Goal: Transaction & Acquisition: Download file/media

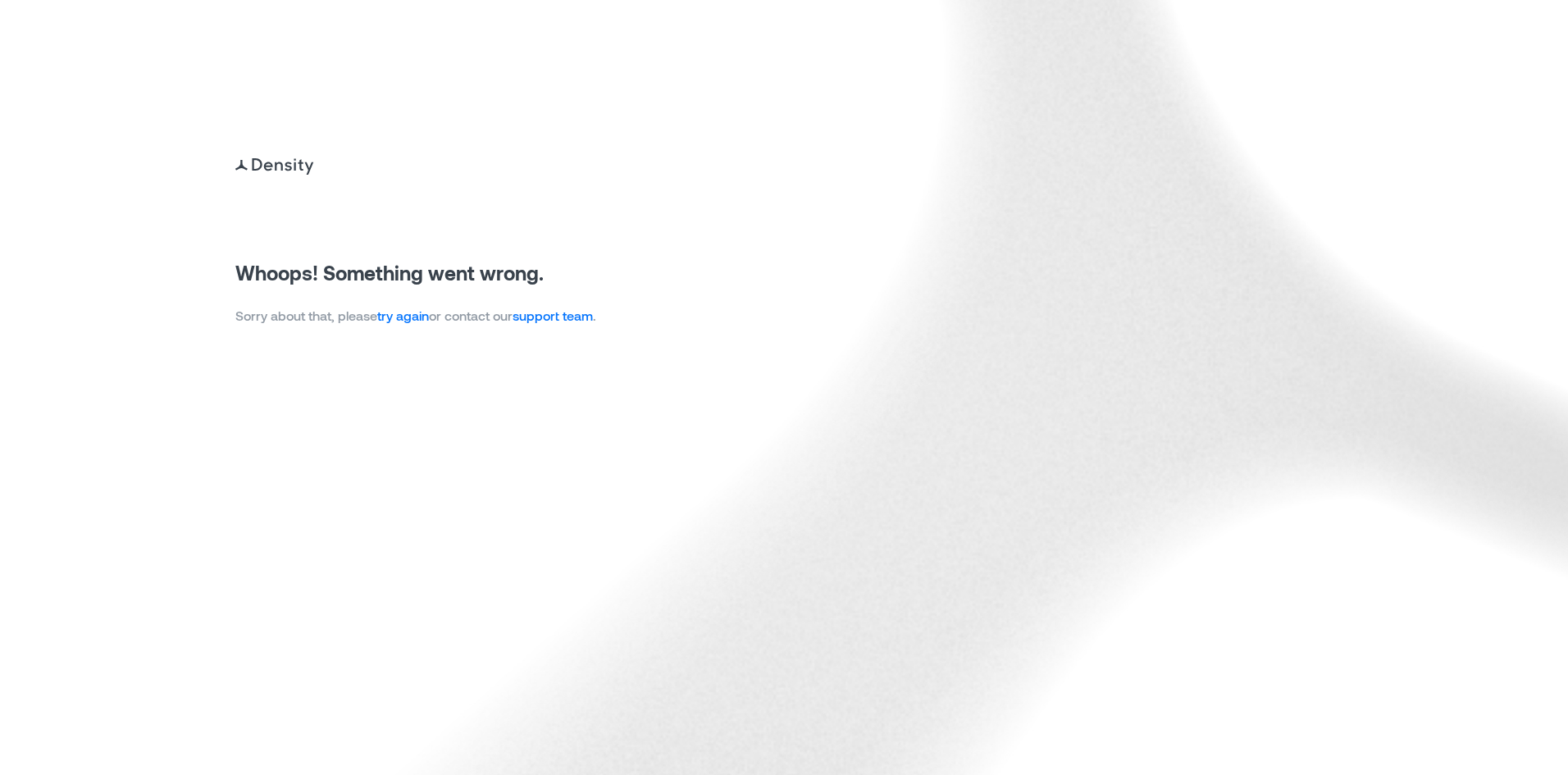
click at [401, 316] on link "try again" at bounding box center [403, 316] width 51 height 15
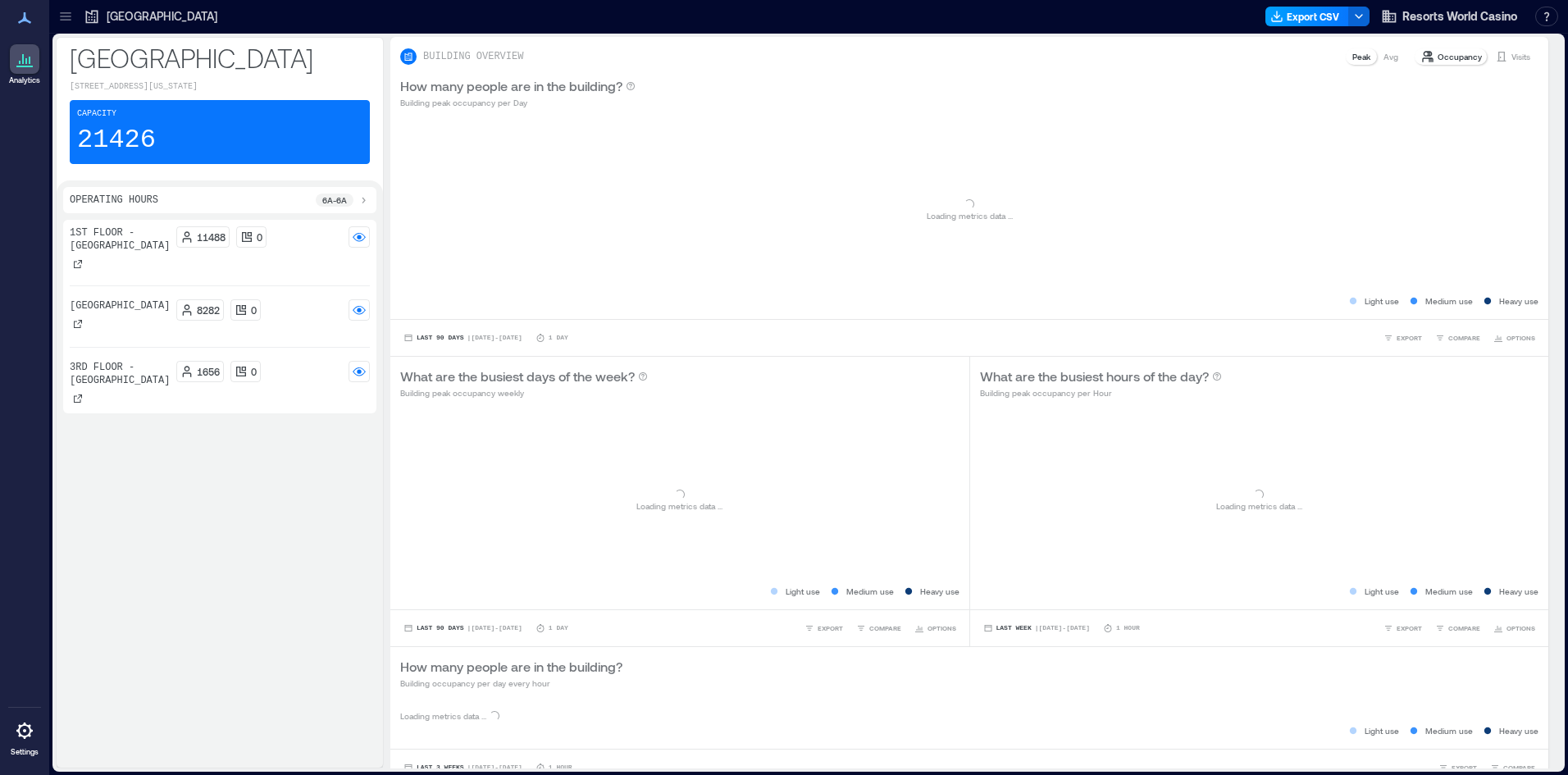
click at [1299, 17] on button "Export CSV" at bounding box center [1307, 16] width 84 height 20
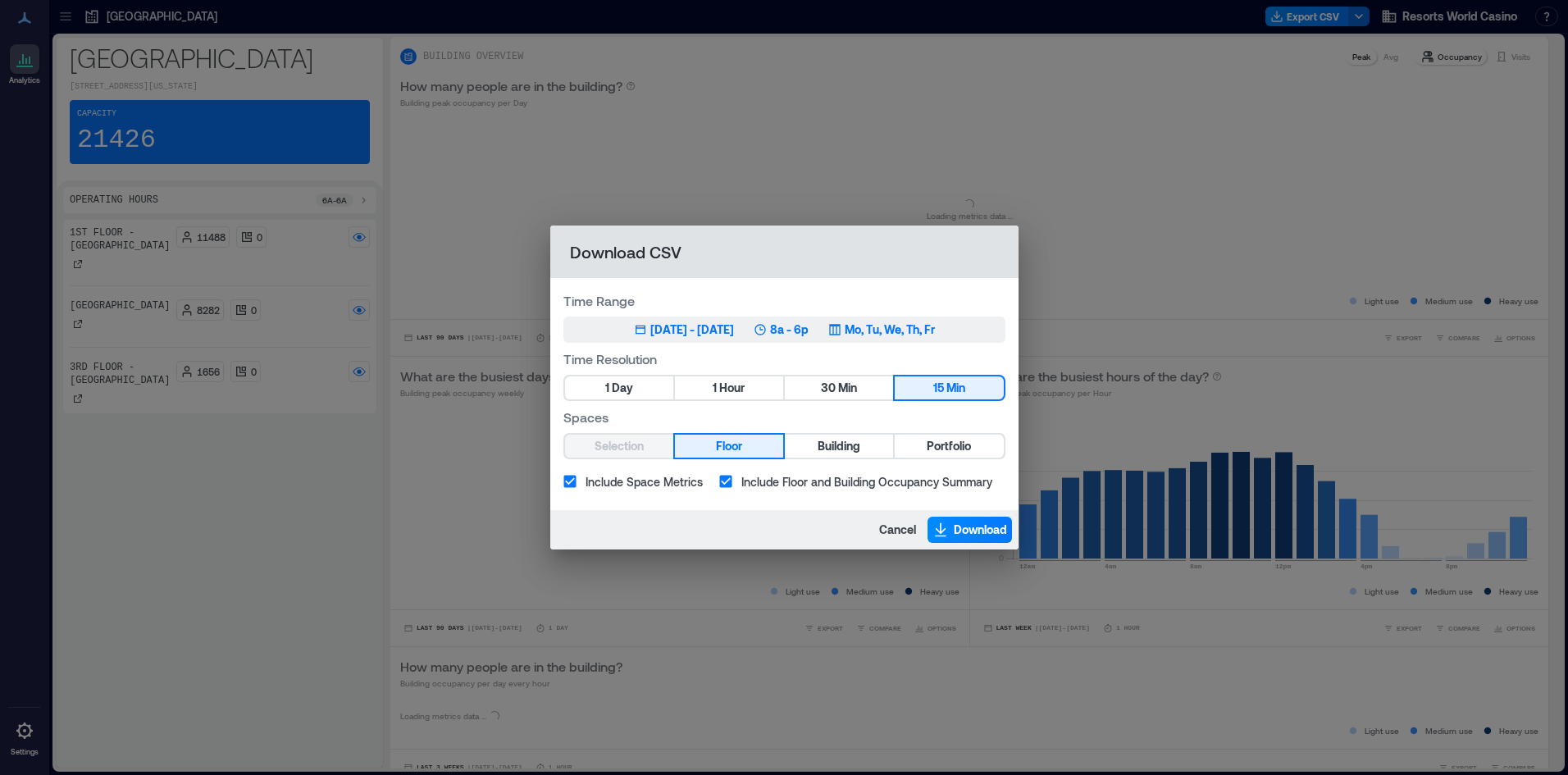
click at [722, 336] on div "Jun 11, 2025 - Sep 10, 2025" at bounding box center [692, 329] width 84 height 16
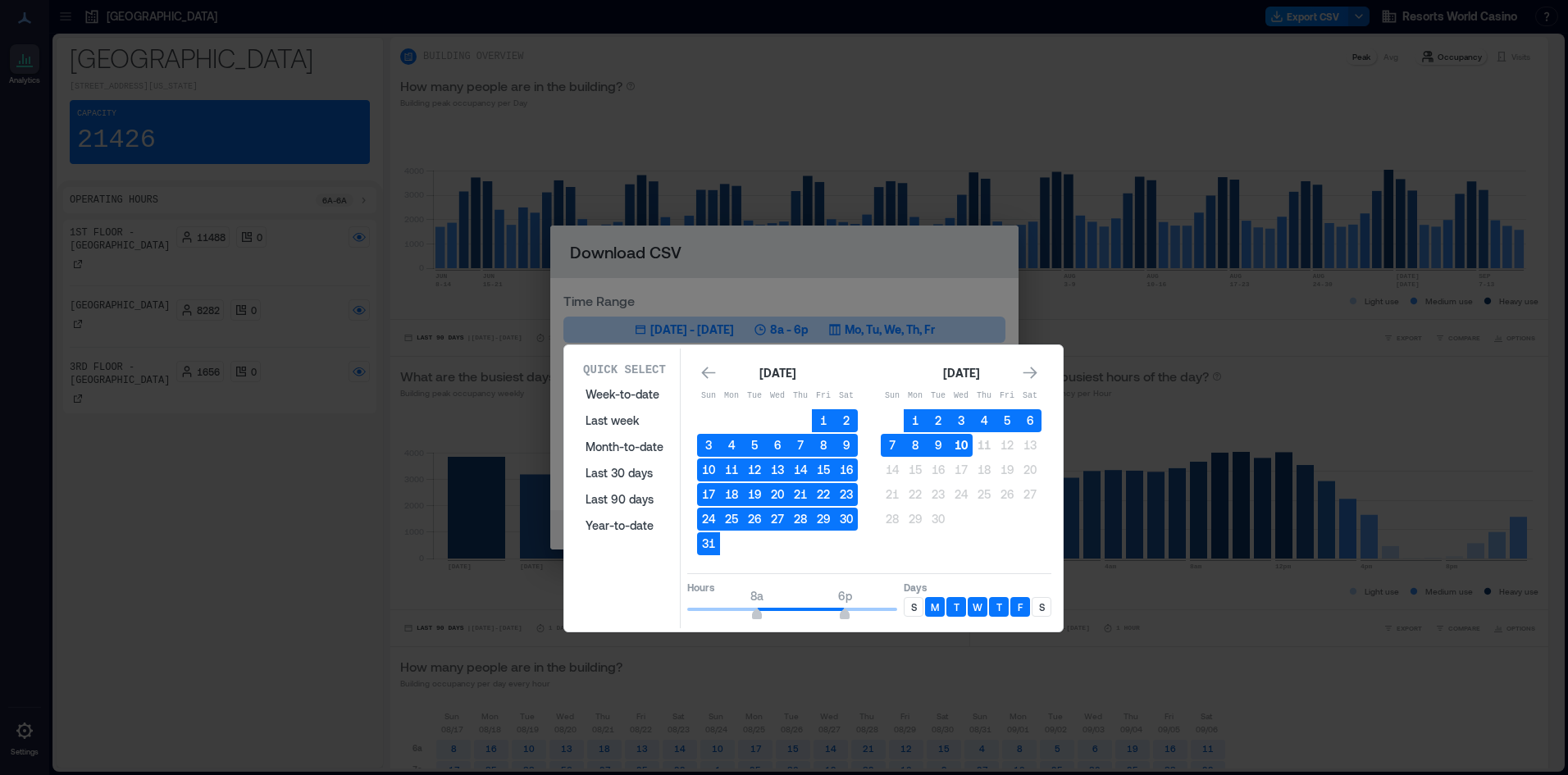
click at [956, 442] on button "10" at bounding box center [961, 445] width 23 height 23
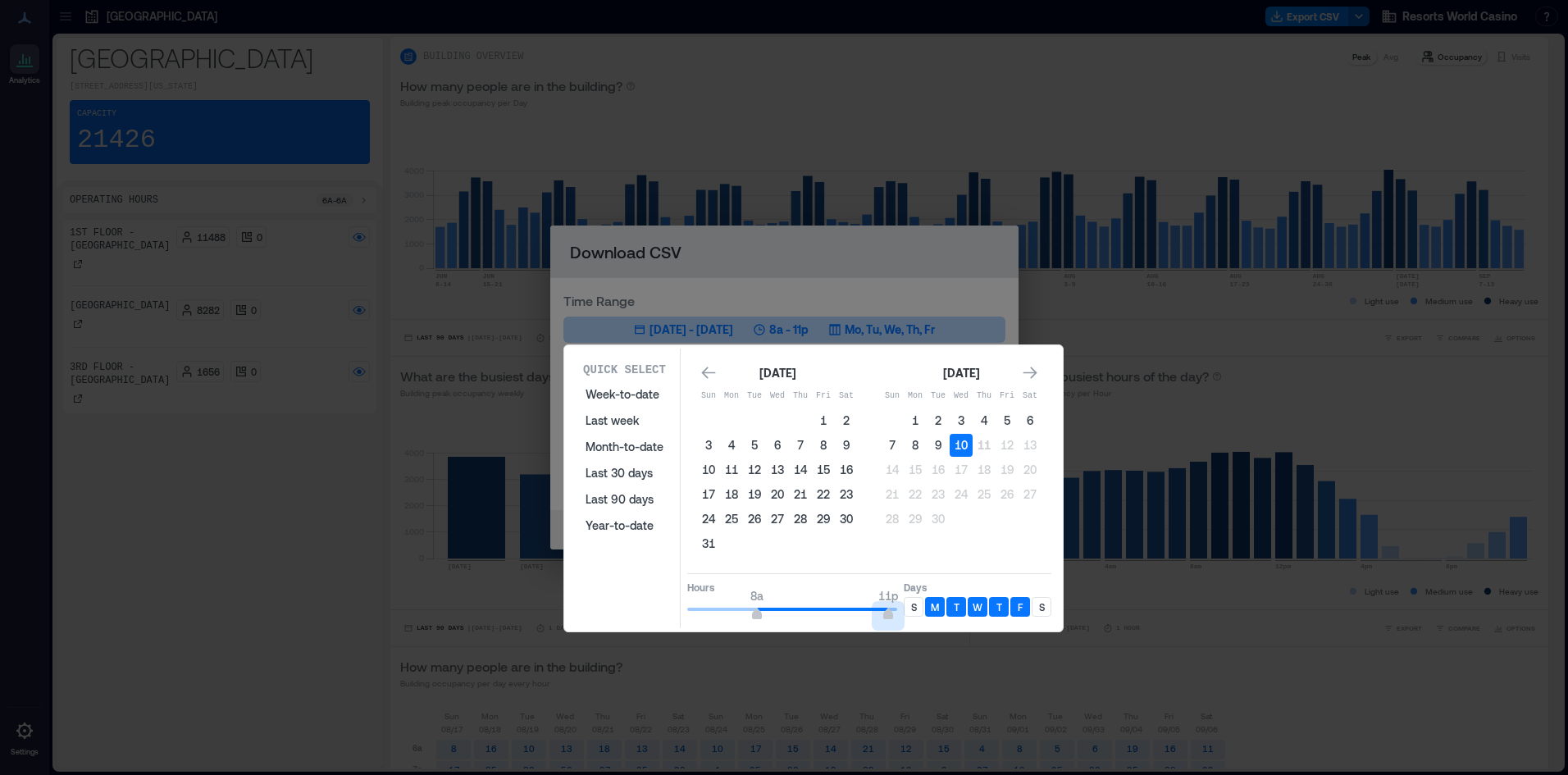
type input "**"
drag, startPoint x: 846, startPoint y: 613, endPoint x: 908, endPoint y: 611, distance: 62.0
click at [908, 611] on div "Hours 8a 12a Days S M T W T F S" at bounding box center [869, 597] width 364 height 49
type input "*"
drag, startPoint x: 758, startPoint y: 619, endPoint x: 619, endPoint y: 619, distance: 139.0
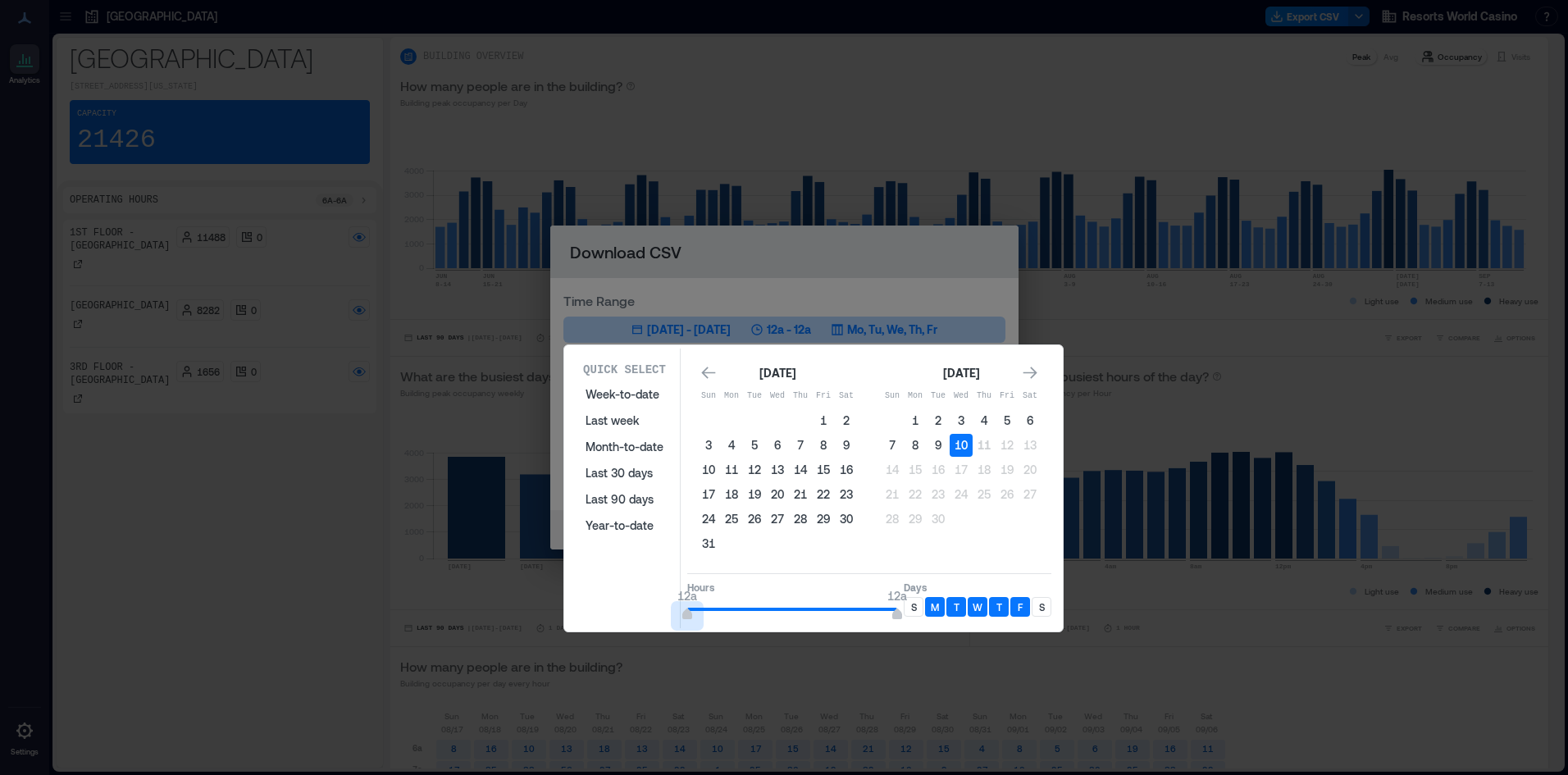
click at [619, 619] on div "Quick Select Week-to-date Last week Month-to-date Last 30 days Last 90 days Yea…" at bounding box center [813, 488] width 489 height 279
click at [913, 601] on p "S" at bounding box center [914, 607] width 6 height 13
click at [1046, 610] on div "S" at bounding box center [1041, 606] width 20 height 20
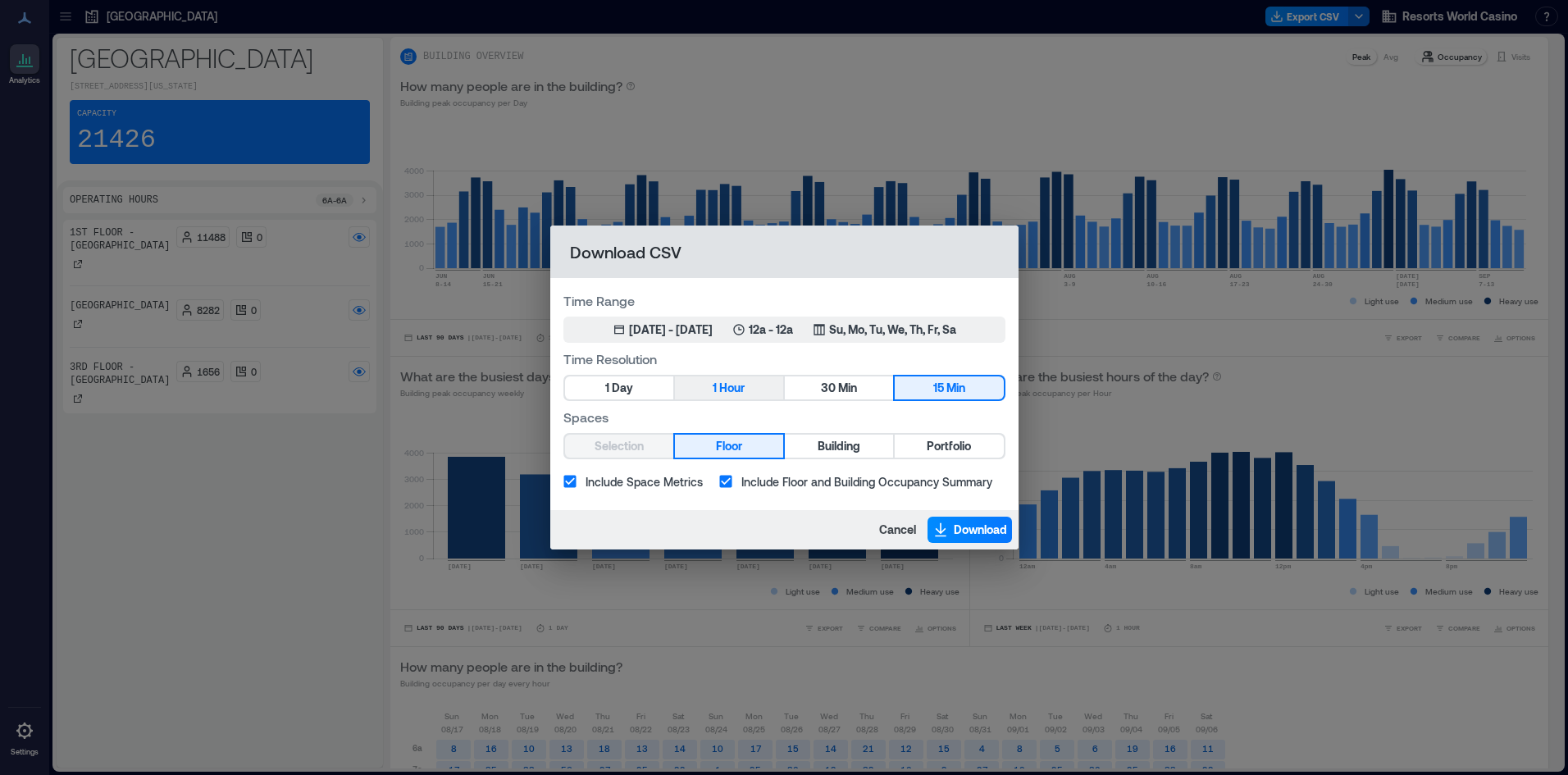
click at [738, 393] on span "Hour" at bounding box center [731, 389] width 26 height 21
click at [966, 449] on span "Portfolio" at bounding box center [948, 447] width 44 height 21
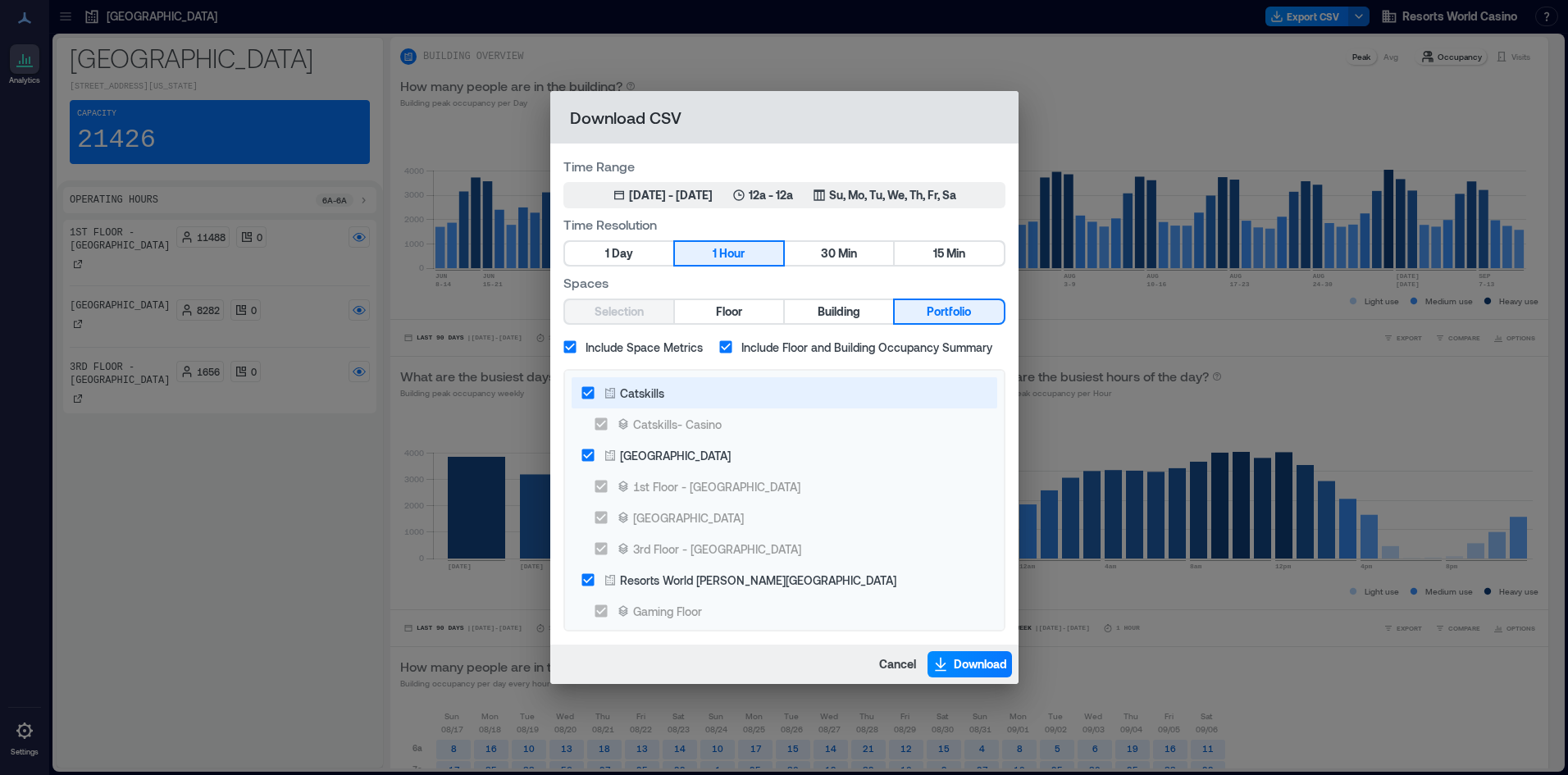
click at [619, 401] on div "Catskills" at bounding box center [634, 393] width 61 height 17
click at [973, 663] on span "Download" at bounding box center [980, 663] width 53 height 16
